Goal: Entertainment & Leisure: Consume media (video, audio)

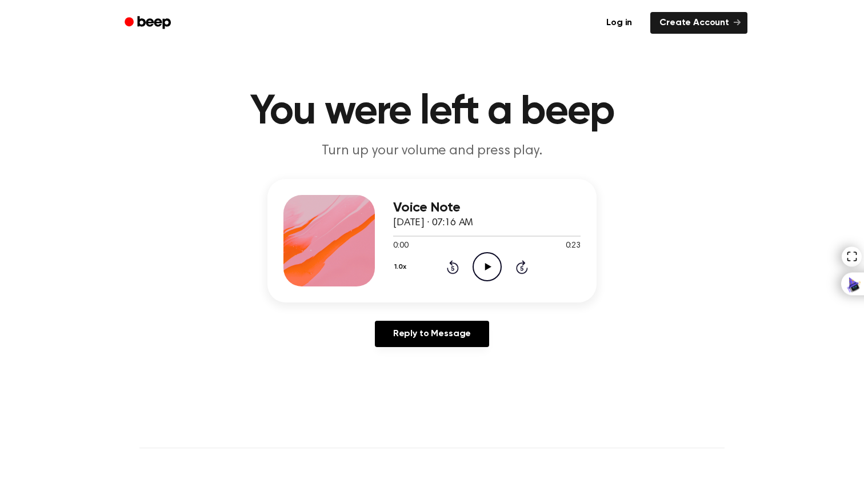
click at [483, 270] on icon "Play Audio" at bounding box center [487, 266] width 29 height 29
click at [478, 257] on icon "Play Audio" at bounding box center [487, 266] width 29 height 29
click at [484, 267] on icon "Play Audio" at bounding box center [487, 266] width 29 height 29
click at [486, 270] on icon "Play Audio" at bounding box center [487, 266] width 29 height 29
